Goal: Task Accomplishment & Management: Manage account settings

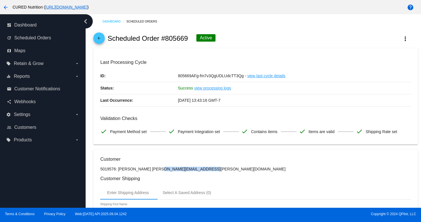
click at [98, 40] on mat-icon "arrow_back" at bounding box center [99, 39] width 7 height 7
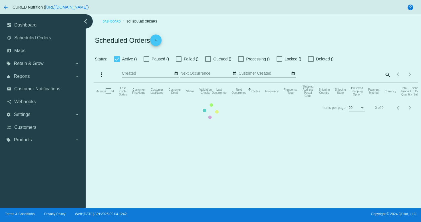
checkbox input "true"
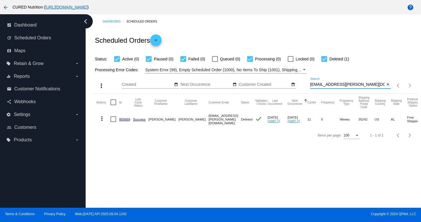
click at [339, 86] on input "[EMAIL_ADDRESS][PERSON_NAME][DOMAIN_NAME]" at bounding box center [347, 84] width 75 height 5
paste input "[PERSON_NAME].cynthia20"
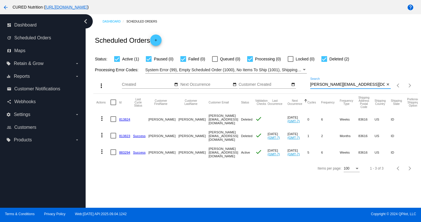
type input "[PERSON_NAME][EMAIL_ADDRESS][DOMAIN_NAME]"
click at [125, 152] on link "883294" at bounding box center [124, 153] width 11 height 4
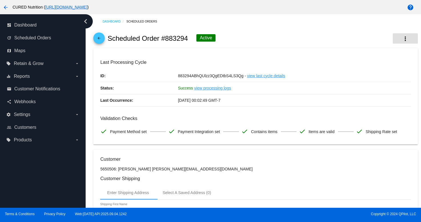
click at [405, 40] on mat-icon "more_vert" at bounding box center [404, 38] width 7 height 7
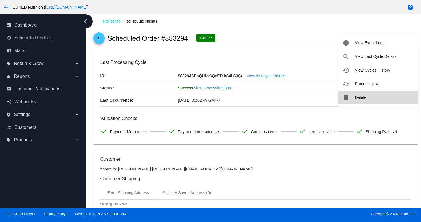
click at [355, 99] on span "Delete" at bounding box center [359, 97] width 11 height 5
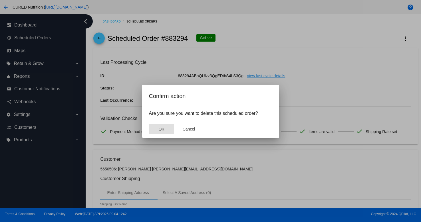
click at [165, 129] on button "OK" at bounding box center [161, 129] width 25 height 10
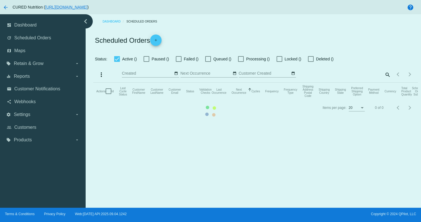
checkbox input "true"
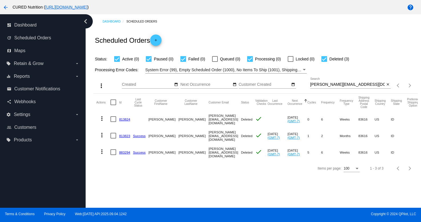
click at [332, 85] on input "[PERSON_NAME][EMAIL_ADDRESS][DOMAIN_NAME]" at bounding box center [347, 84] width 75 height 5
click at [332, 86] on input "[PERSON_NAME][EMAIL_ADDRESS][DOMAIN_NAME]" at bounding box center [347, 84] width 75 height 5
paste input "sherriturpin"
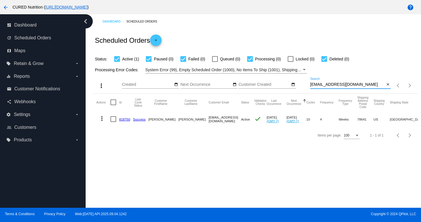
type input "[EMAIL_ADDRESS][DOMAIN_NAME]"
click at [125, 119] on link "818750" at bounding box center [124, 119] width 11 height 4
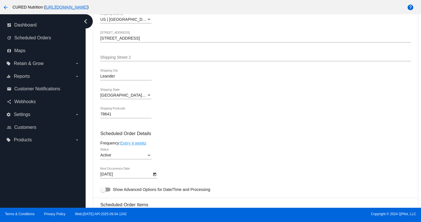
scroll to position [344, 0]
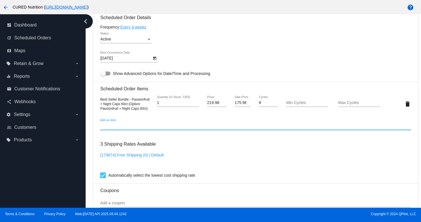
click at [143, 128] on input "Add an item" at bounding box center [255, 126] width 310 height 5
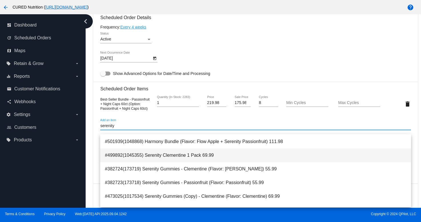
scroll to position [13, 0]
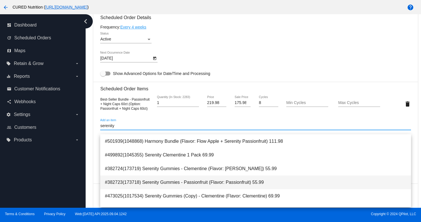
type input "serenity"
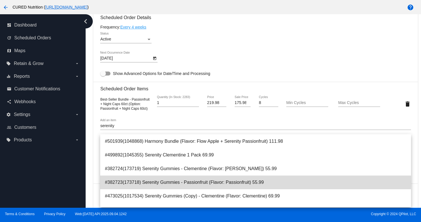
click at [166, 182] on span "#382723(173718) Serenity Gummies - Passionfruit (Flavor: Passionfruit) 55.99" at bounding box center [255, 183] width 301 height 14
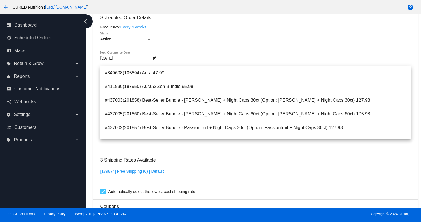
click at [206, 171] on div "3 Shipping Rates Available [179874] Free Shipping (0) | Default Automatically s…" at bounding box center [255, 174] width 310 height 41
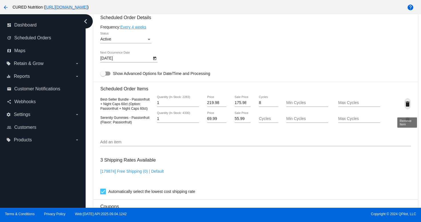
click at [405, 107] on mat-icon "delete" at bounding box center [407, 104] width 7 height 7
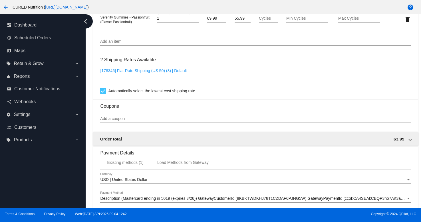
scroll to position [517, 0]
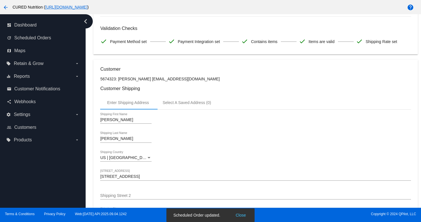
scroll to position [0, 0]
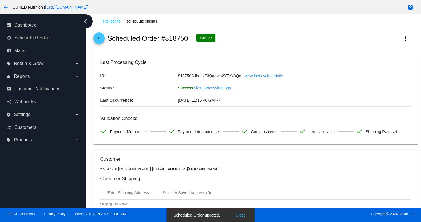
click at [101, 34] on span "arrow_back" at bounding box center [99, 40] width 7 height 14
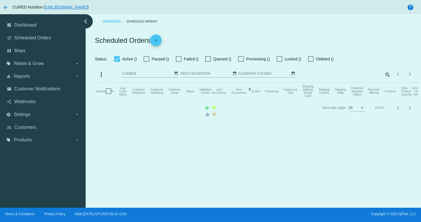
checkbox input "true"
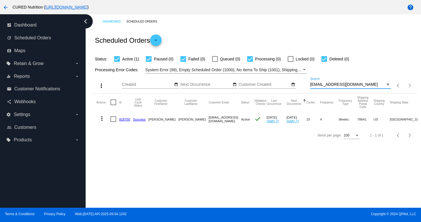
click at [326, 85] on input "[EMAIL_ADDRESS][DOMAIN_NAME]" at bounding box center [347, 84] width 75 height 5
paste input "[PERSON_NAME].[PERSON_NAME]"
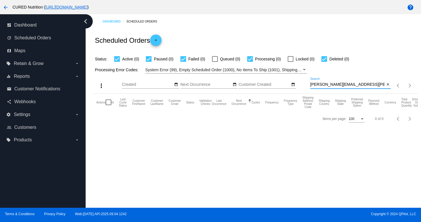
type input "[PERSON_NAME][EMAIL_ADDRESS][PERSON_NAME][DOMAIN_NAME]"
